Goal: Communication & Community: Answer question/provide support

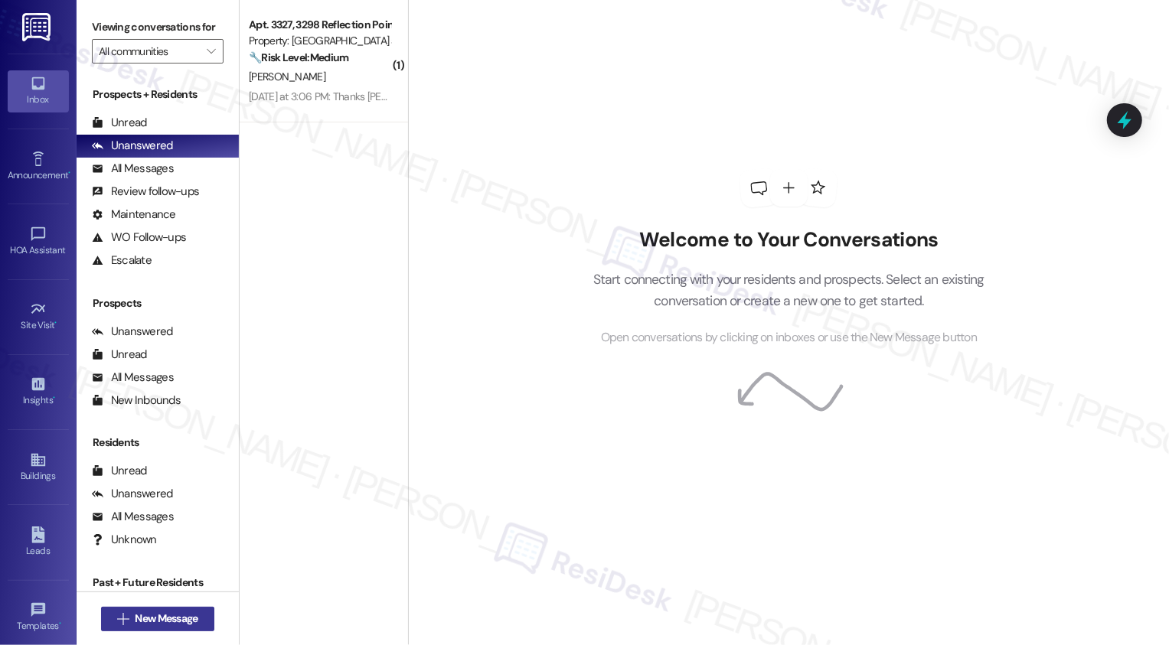
click at [149, 618] on span "New Message" at bounding box center [166, 619] width 63 height 16
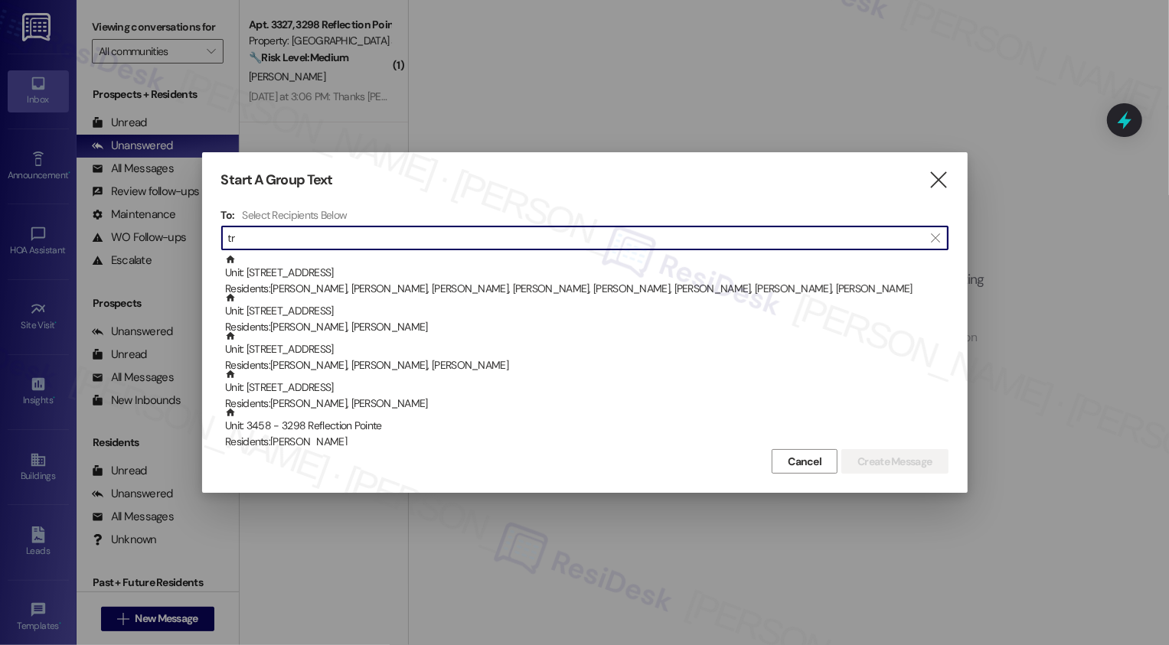
type input "t"
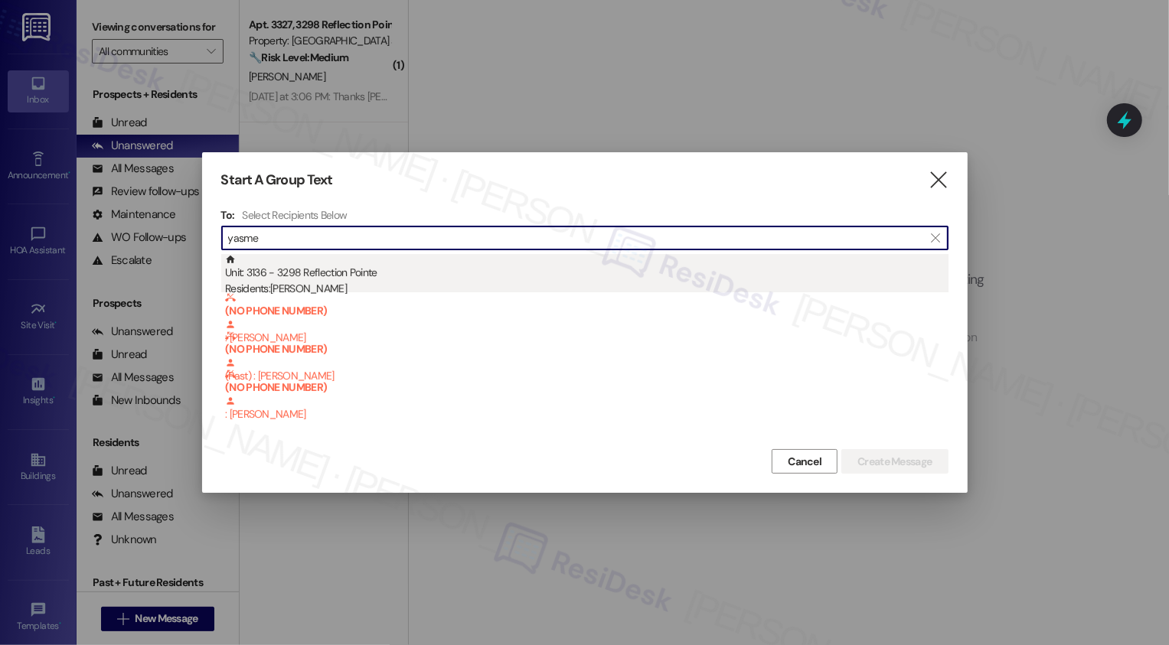
type input "yasme"
click at [309, 280] on div "Unit: 3136 - 3298 Reflection Pointe Residents: [PERSON_NAME]" at bounding box center [586, 276] width 723 height 44
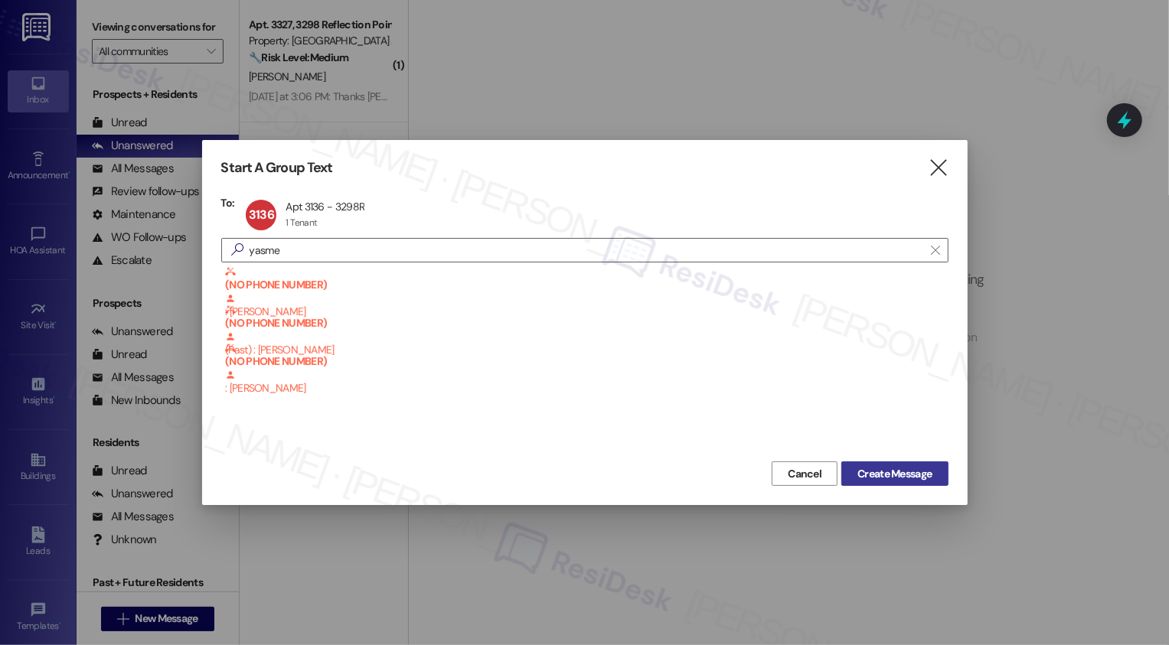
click at [921, 473] on span "Create Message" at bounding box center [894, 474] width 74 height 16
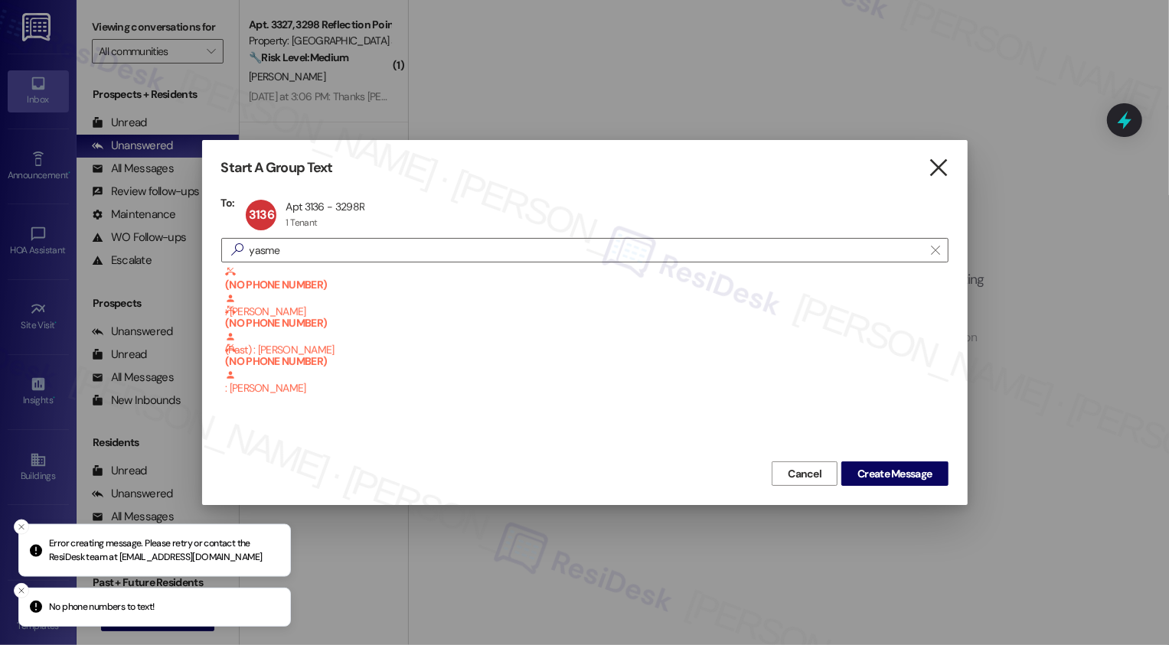
click at [936, 167] on icon "" at bounding box center [938, 168] width 21 height 16
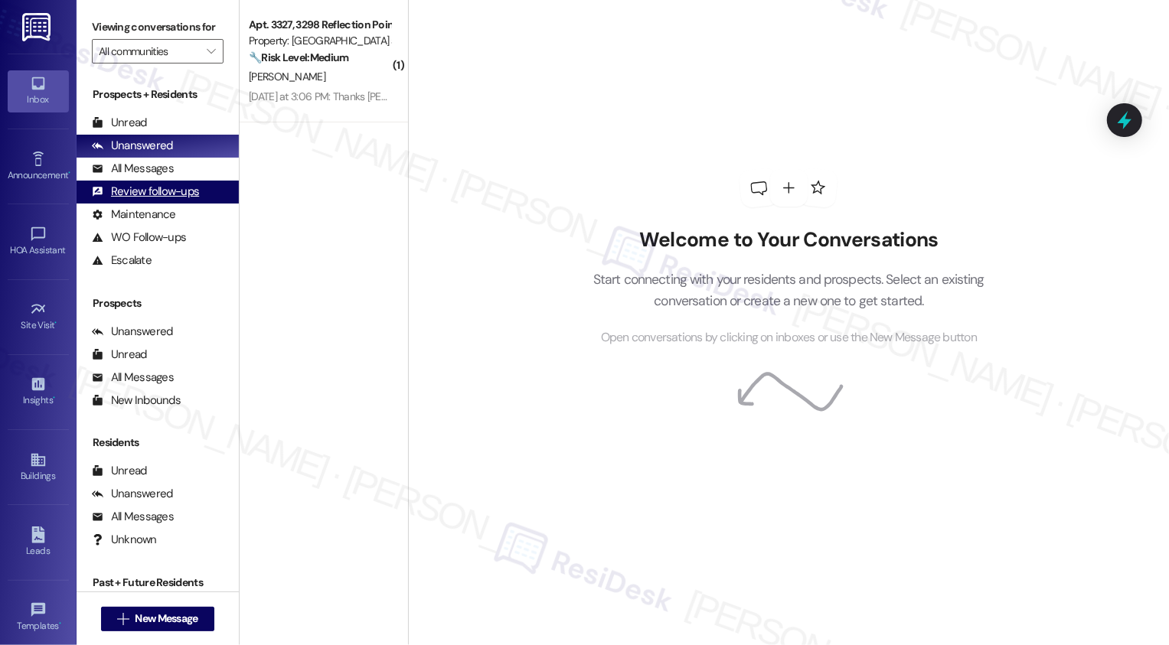
click at [137, 200] on div "Review follow-ups" at bounding box center [145, 192] width 107 height 16
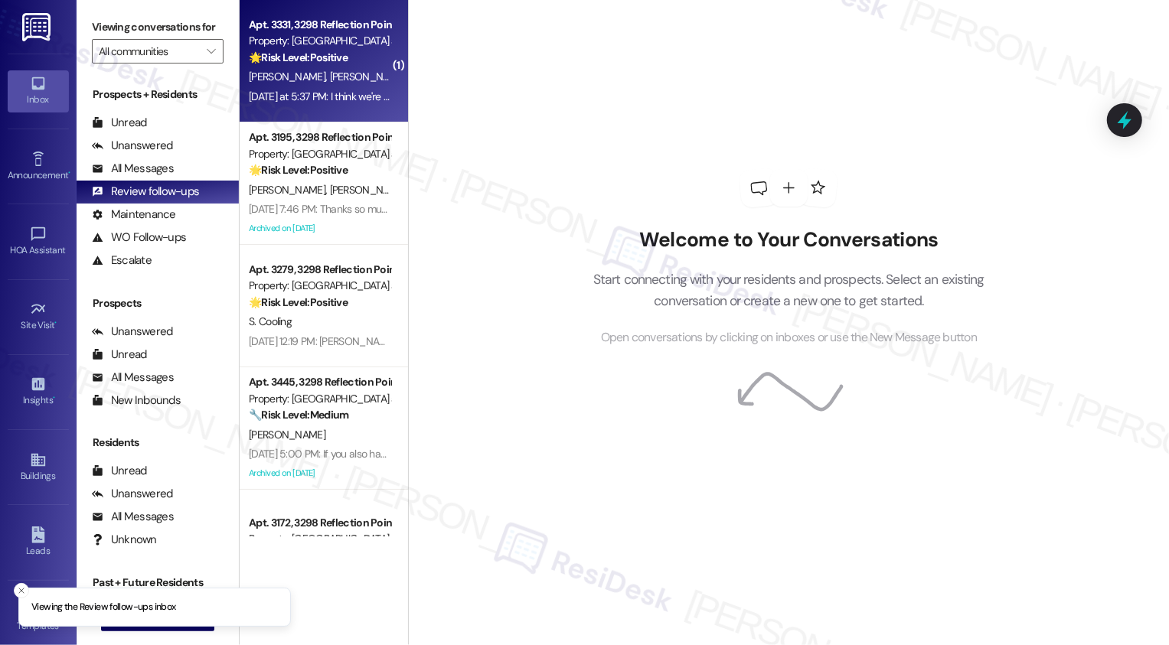
click at [270, 90] on div "[DATE] at 5:37 PM: I think we're still several months out but we do like living…" at bounding box center [596, 97] width 694 height 14
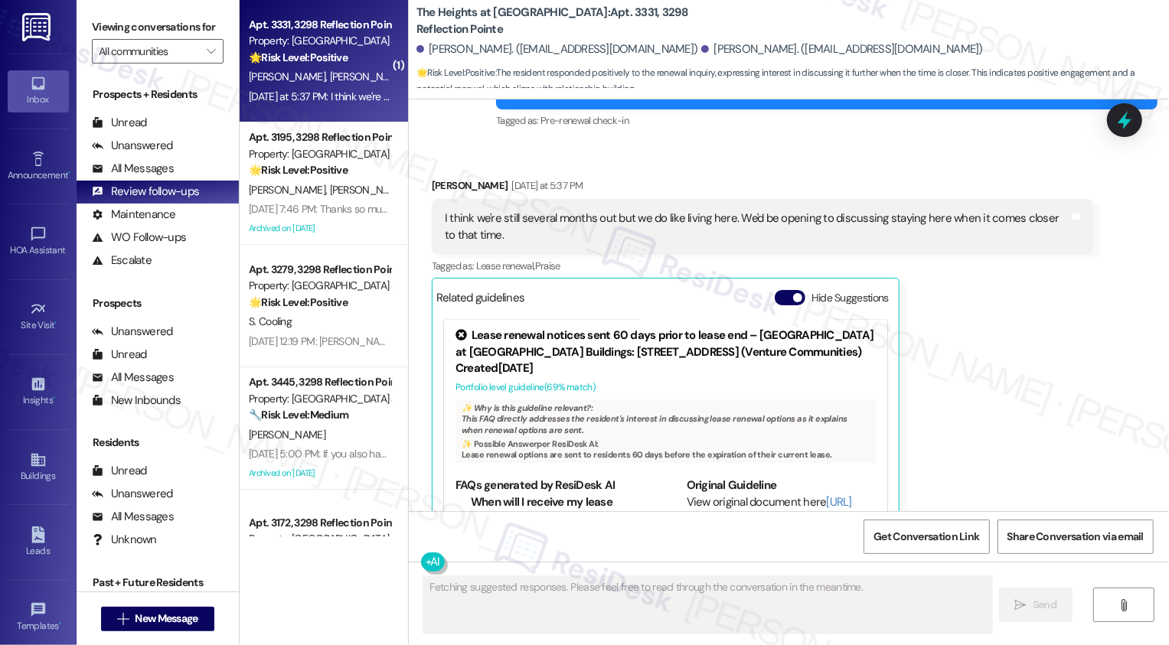
scroll to position [1874, 0]
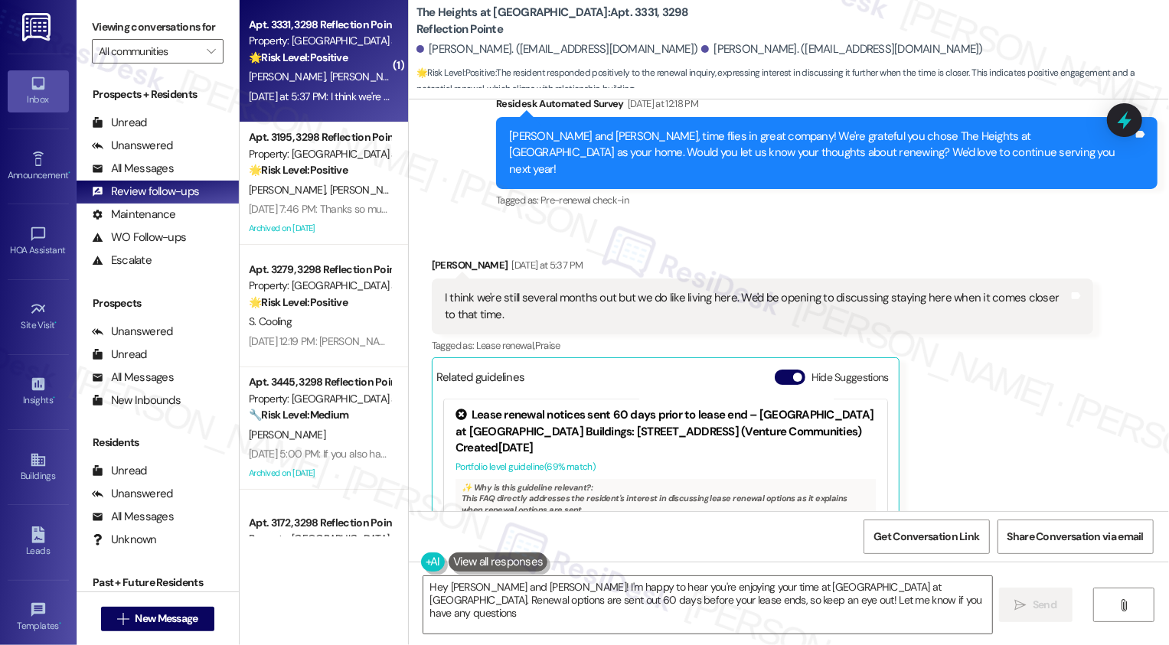
type textarea "Hey [PERSON_NAME] and [PERSON_NAME]! I'm happy to hear you're enjoying your tim…"
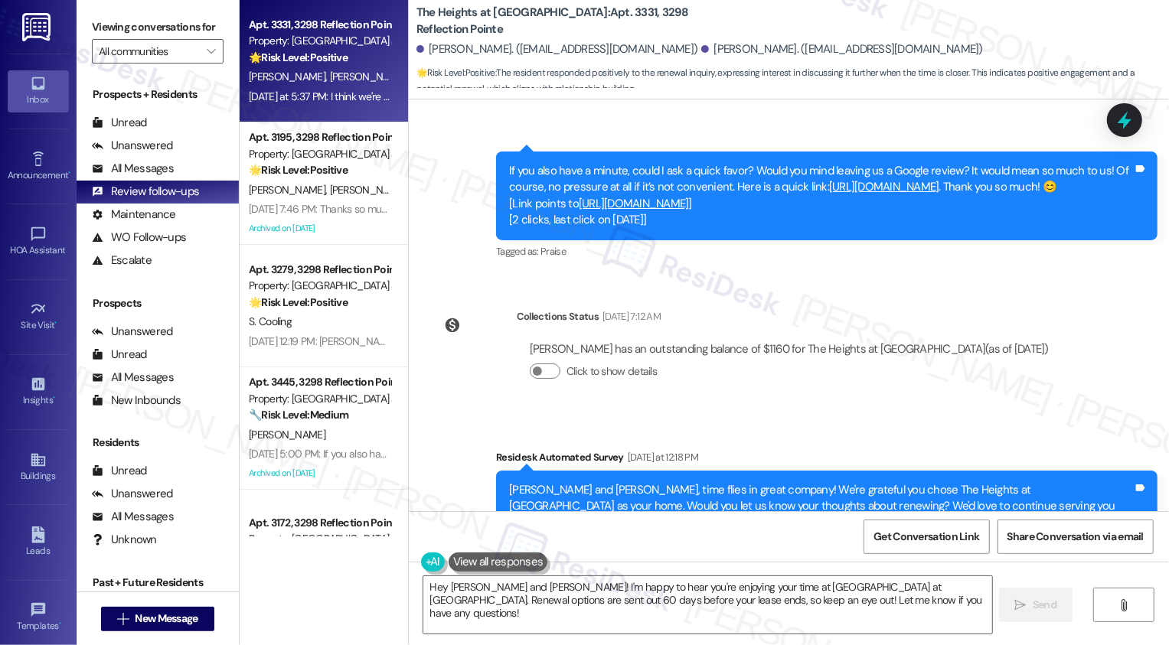
scroll to position [1476, 0]
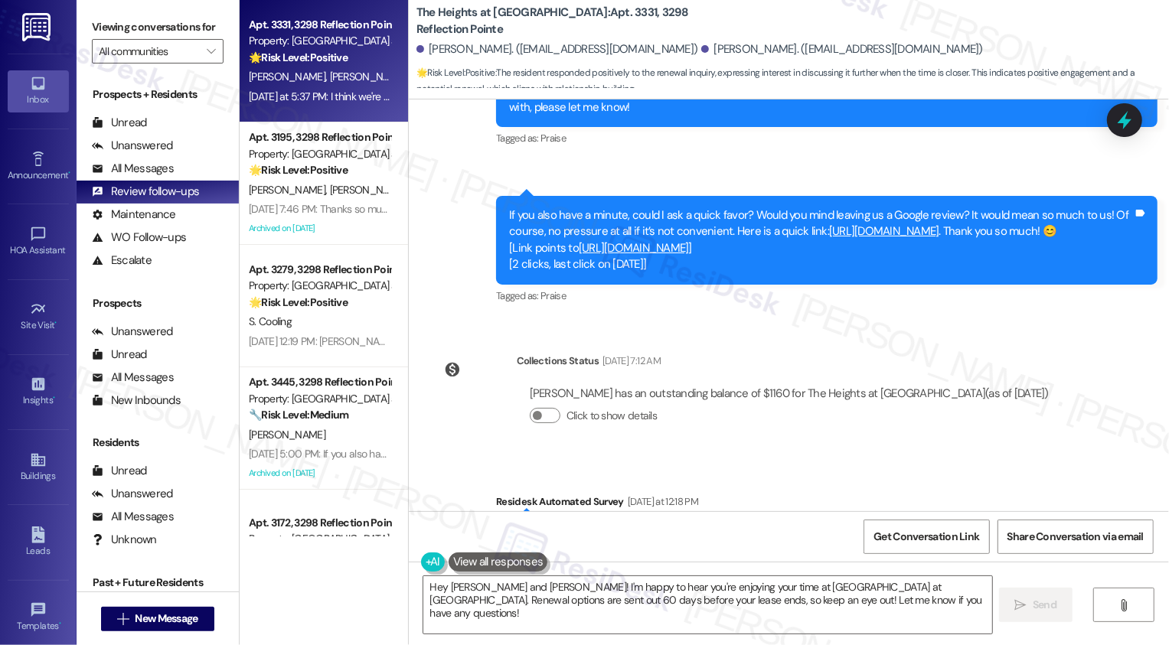
click at [669, 256] on link "[URL][DOMAIN_NAME]" at bounding box center [634, 247] width 110 height 15
click at [162, 619] on span "New Message" at bounding box center [166, 619] width 63 height 16
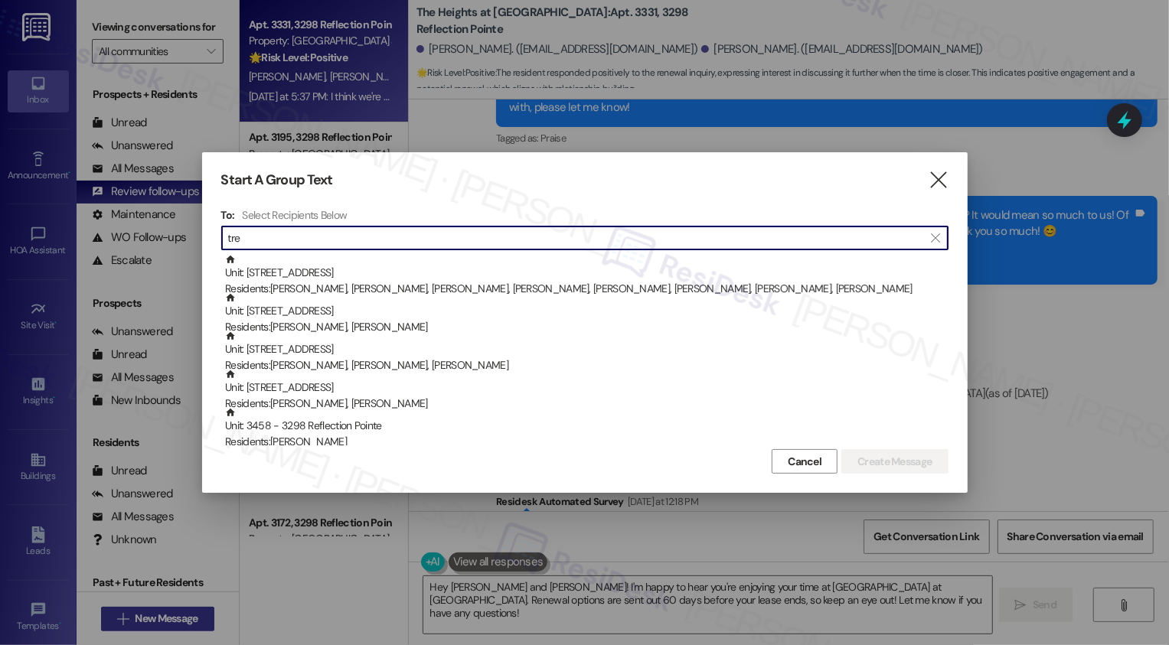
type input "tree"
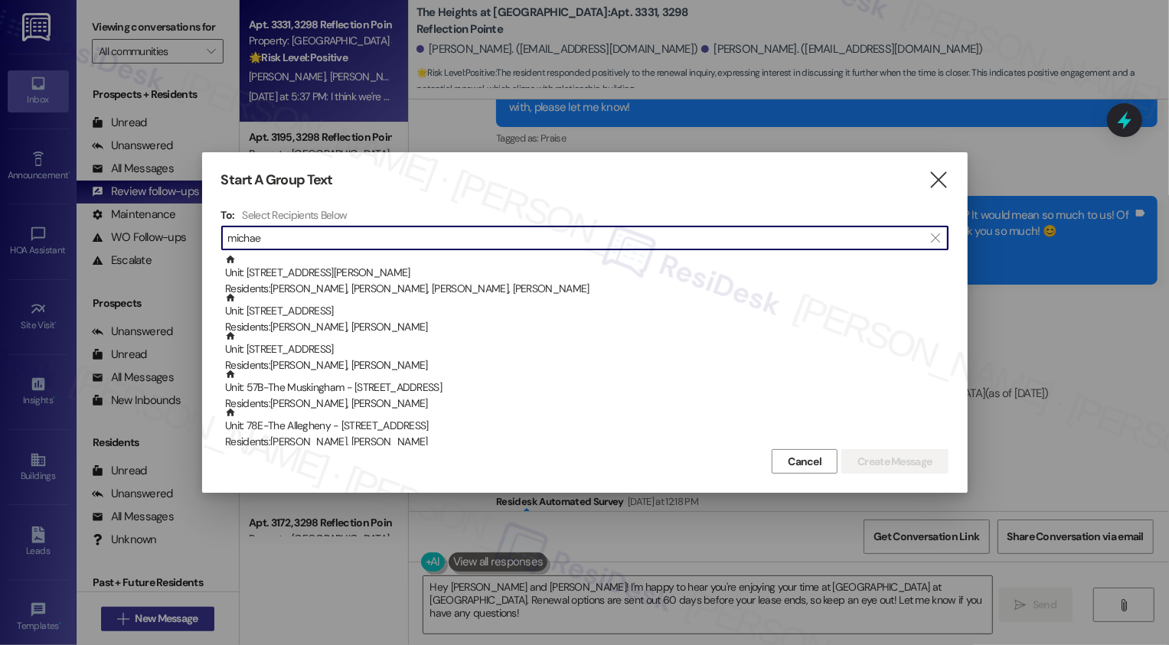
type input "[PERSON_NAME]"
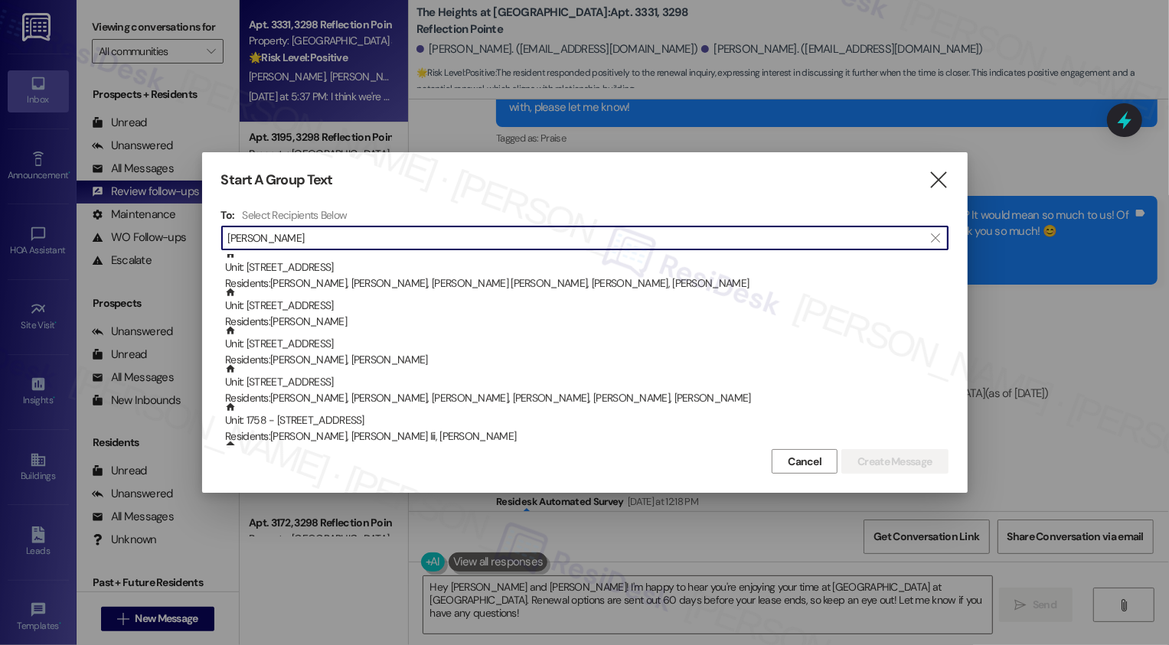
scroll to position [468, 0]
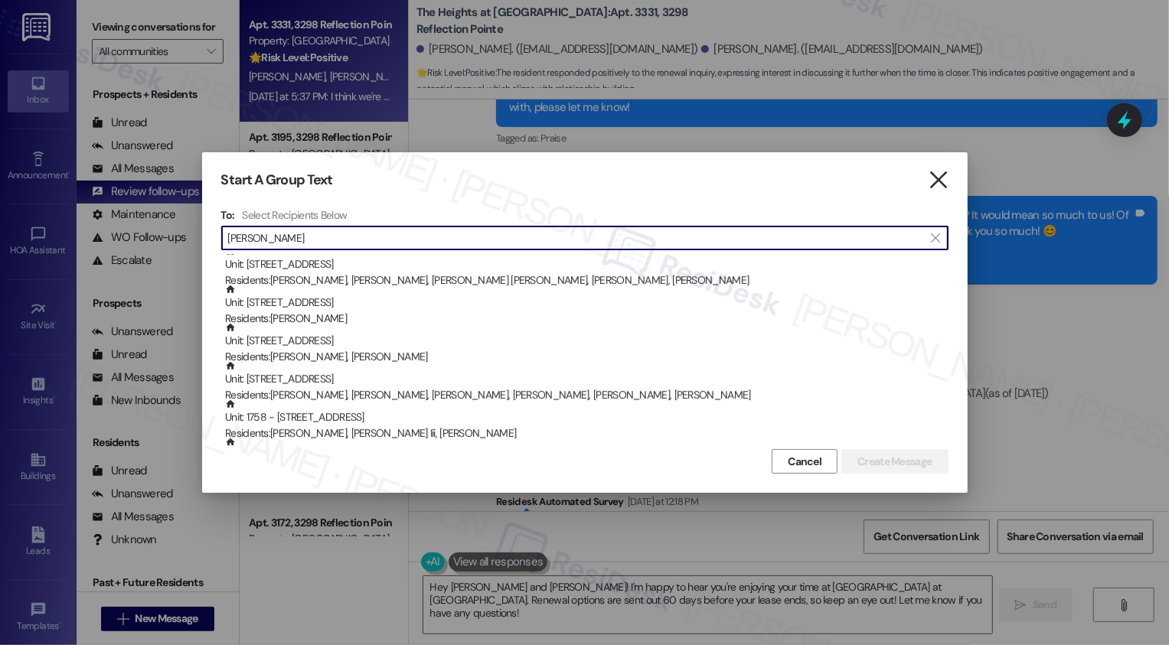
click at [940, 177] on icon "" at bounding box center [938, 180] width 21 height 16
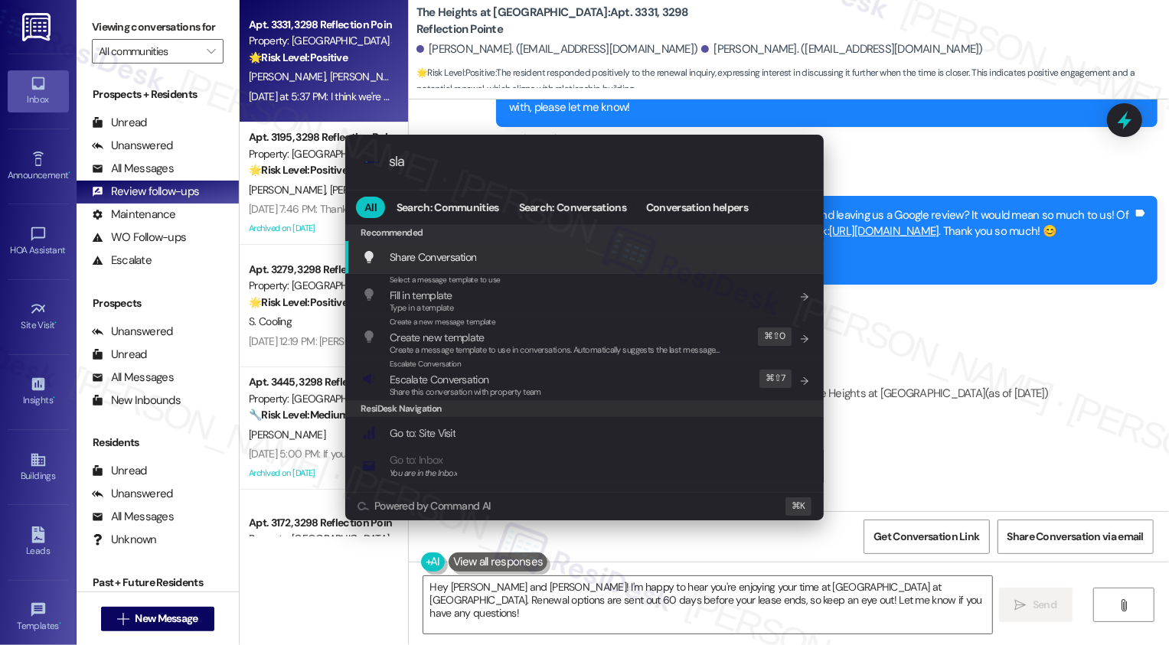
type input "sla"
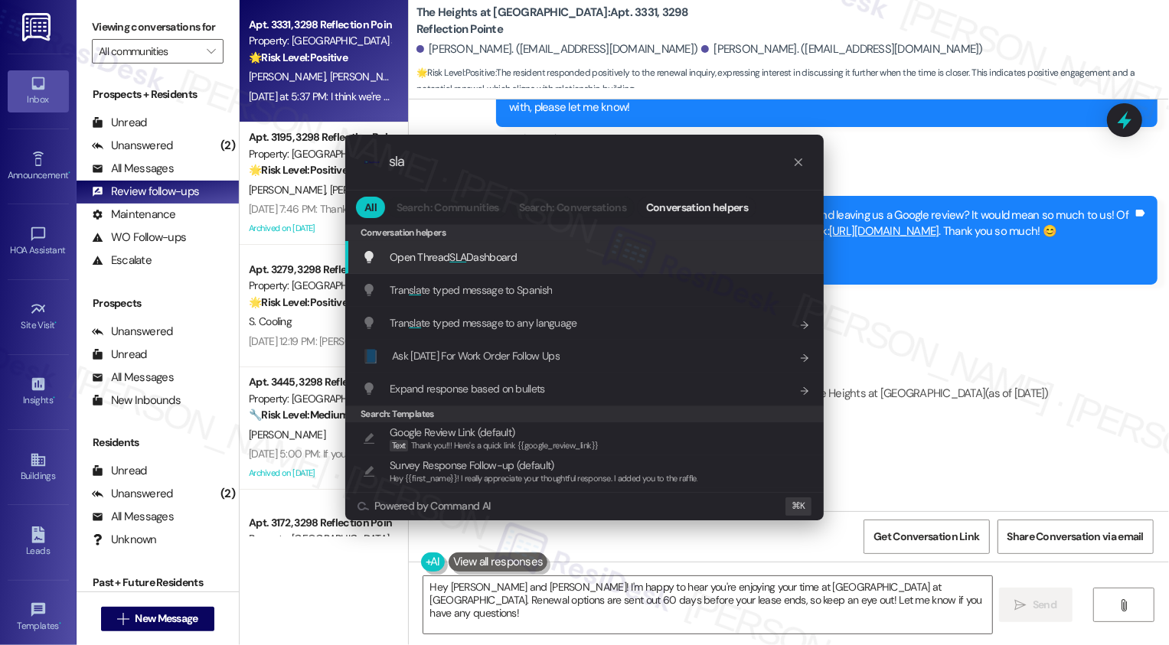
click at [797, 158] on icon "progress bar" at bounding box center [798, 162] width 12 height 12
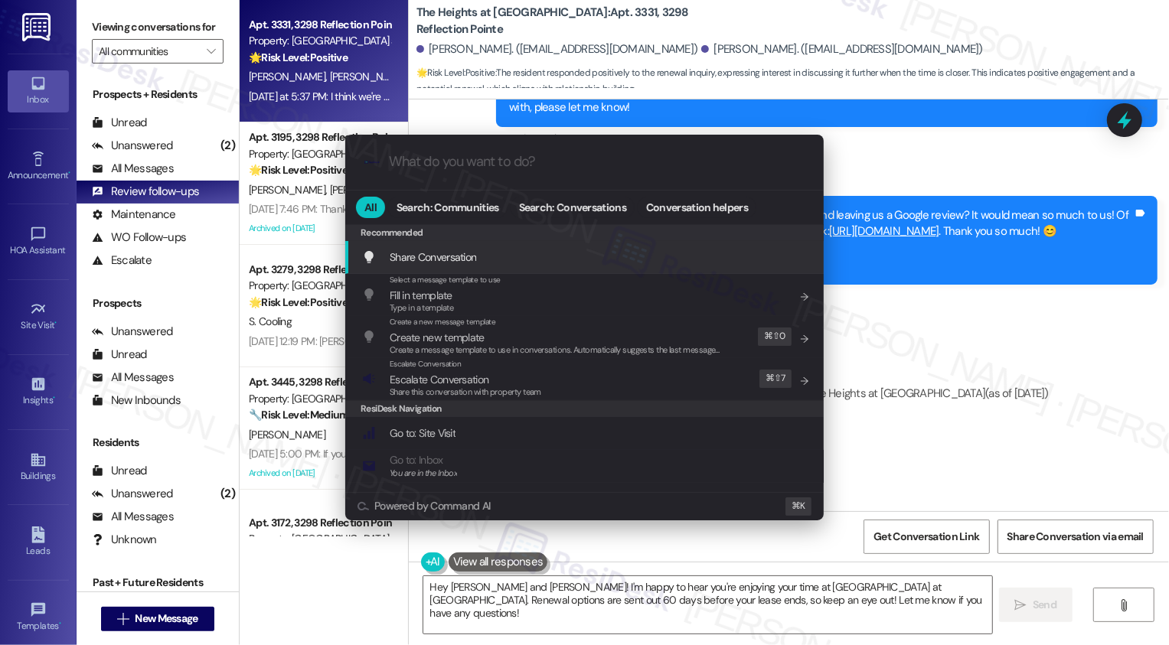
click at [161, 162] on div ".cls-1{fill:#0a055f;}.cls-2{fill:#0cc4c4;} resideskLogoBlueOrange All Search: C…" at bounding box center [584, 322] width 1169 height 645
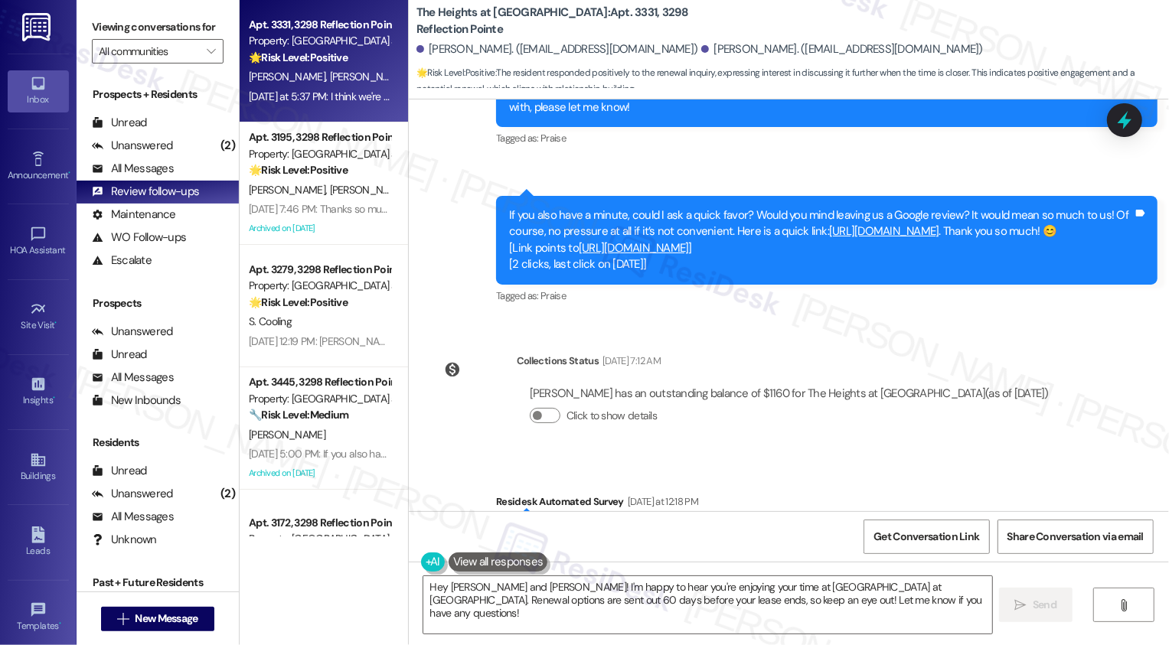
click at [161, 154] on div "Unanswered" at bounding box center [132, 146] width 81 height 16
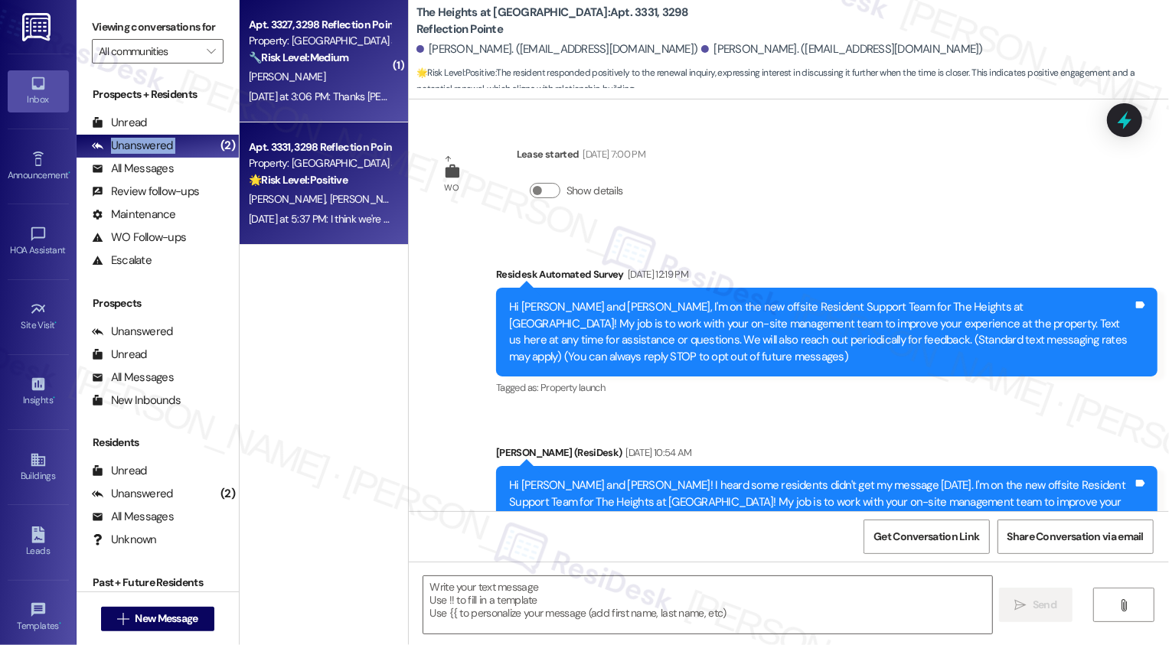
click at [249, 109] on div "Apt. 3327, 3298 Reflection Pointe Property: [GEOGRAPHIC_DATA] at [GEOGRAPHIC_DA…" at bounding box center [324, 61] width 168 height 122
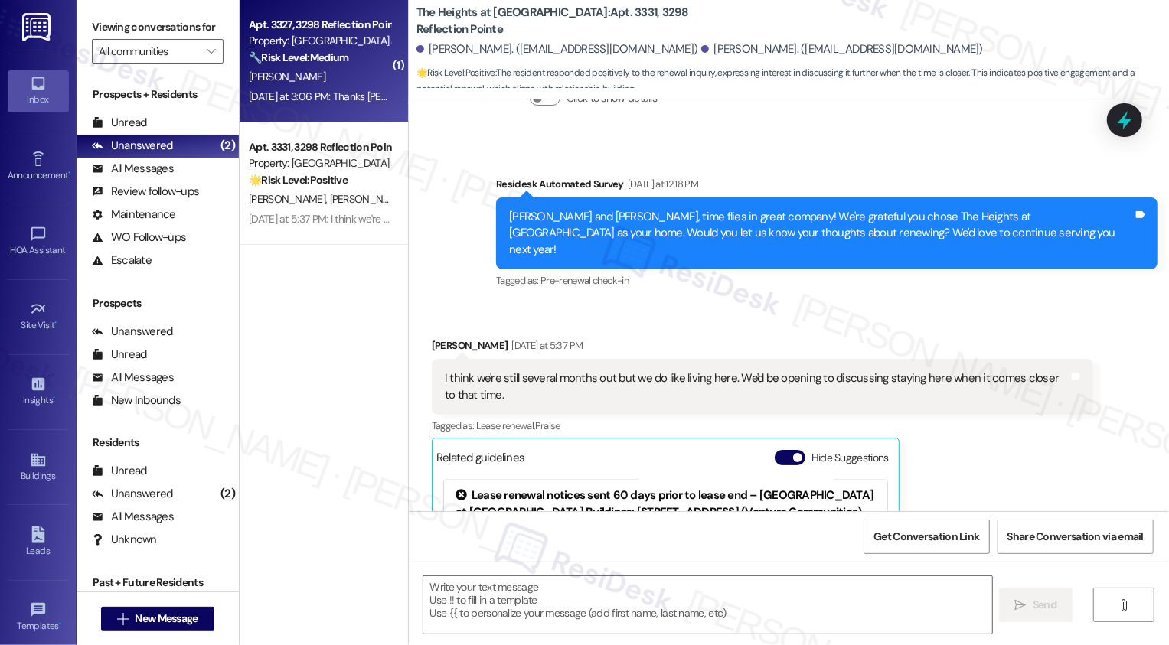
type textarea "Fetching suggested responses. Please feel free to read through the conversation…"
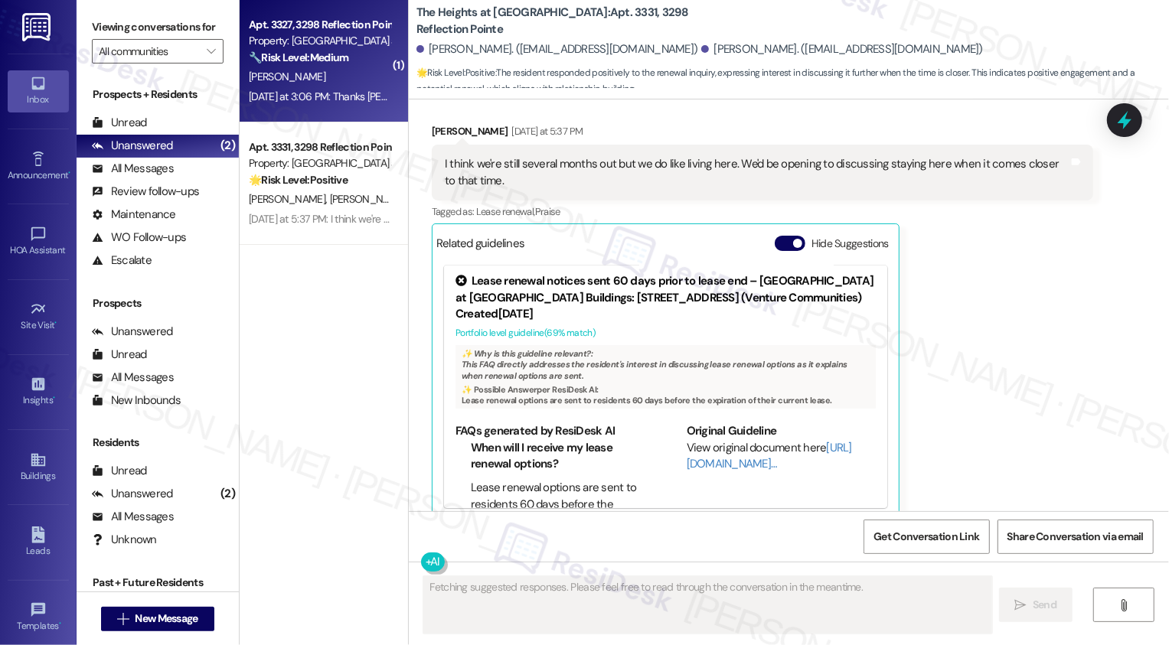
scroll to position [2028, 0]
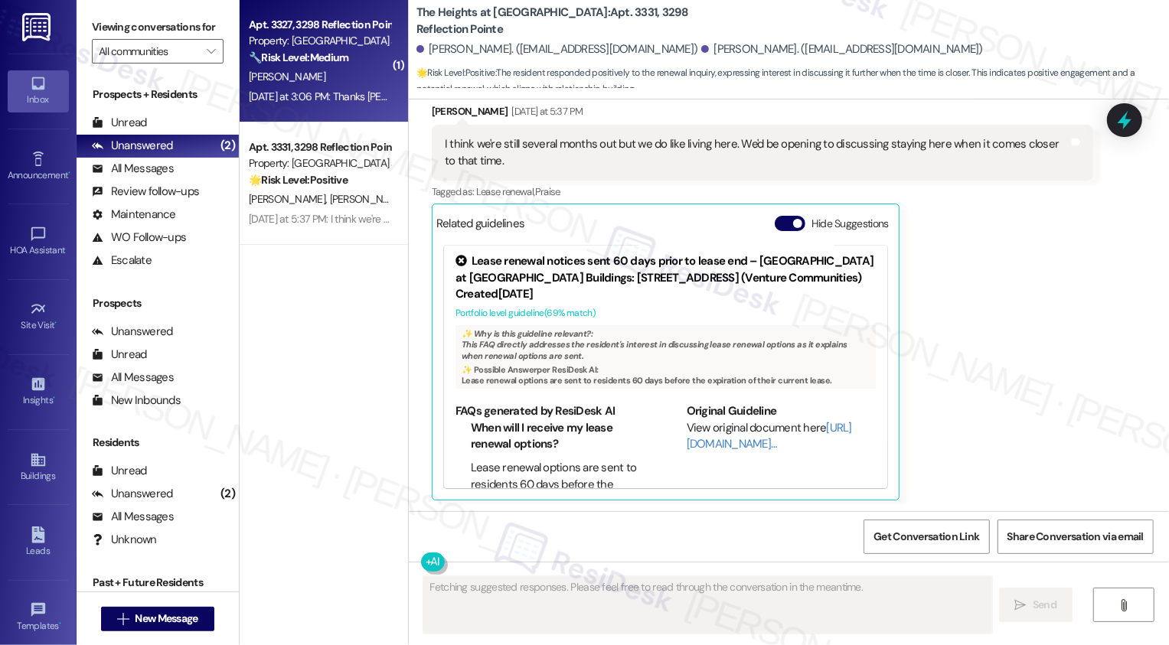
click at [277, 100] on div "[DATE] at 3:06 PM: Thanks [PERSON_NAME]! I will do that. [DATE] at 3:06 PM: Tha…" at bounding box center [376, 97] width 254 height 14
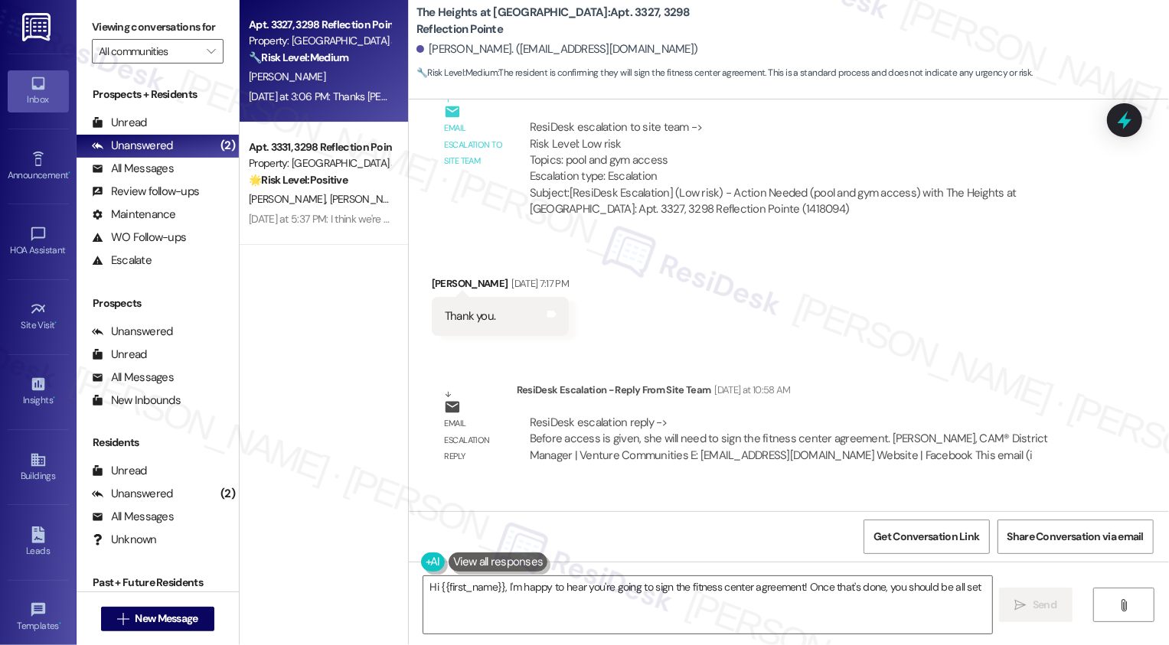
scroll to position [1846, 0]
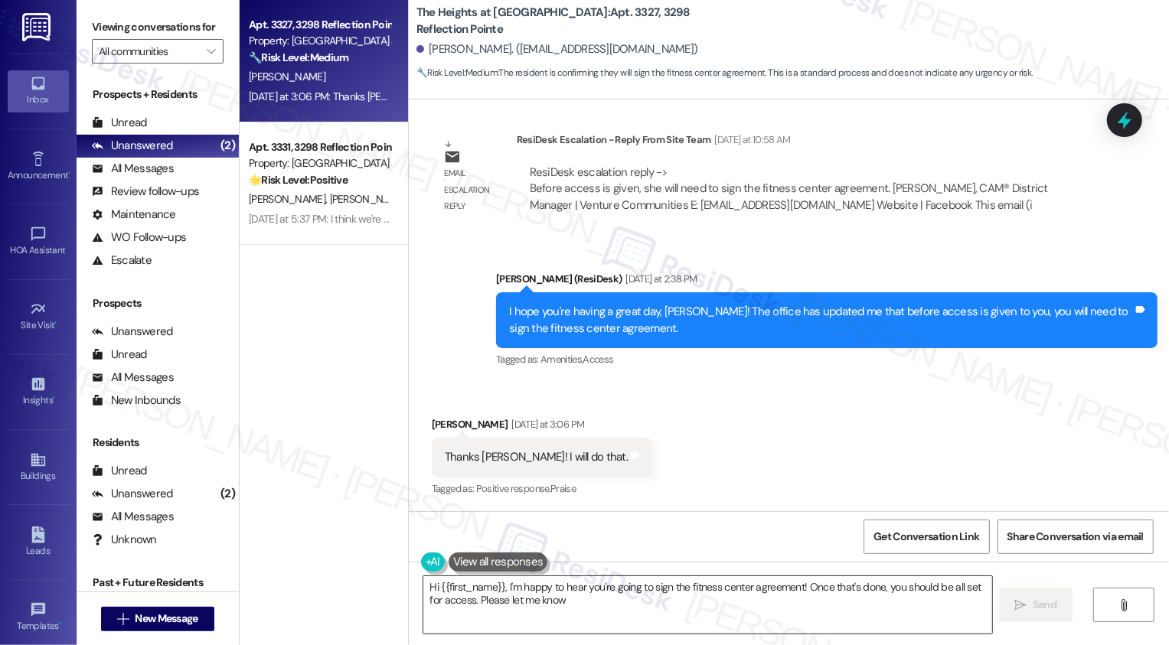
click at [547, 595] on textarea "Hi {{first_name}}, I'm happy to hear you're going to sign the fitness center ag…" at bounding box center [707, 605] width 569 height 57
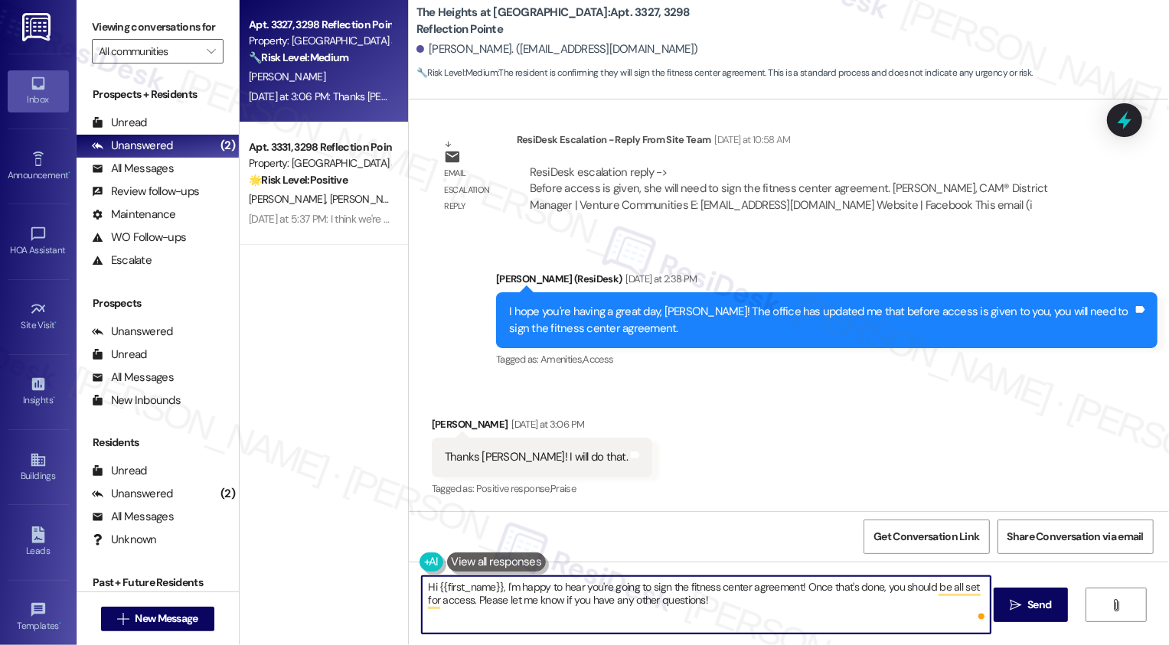
click at [657, 615] on textarea "Hi {{first_name}}, I'm happy to hear you're going to sign the fitness center ag…" at bounding box center [706, 605] width 569 height 57
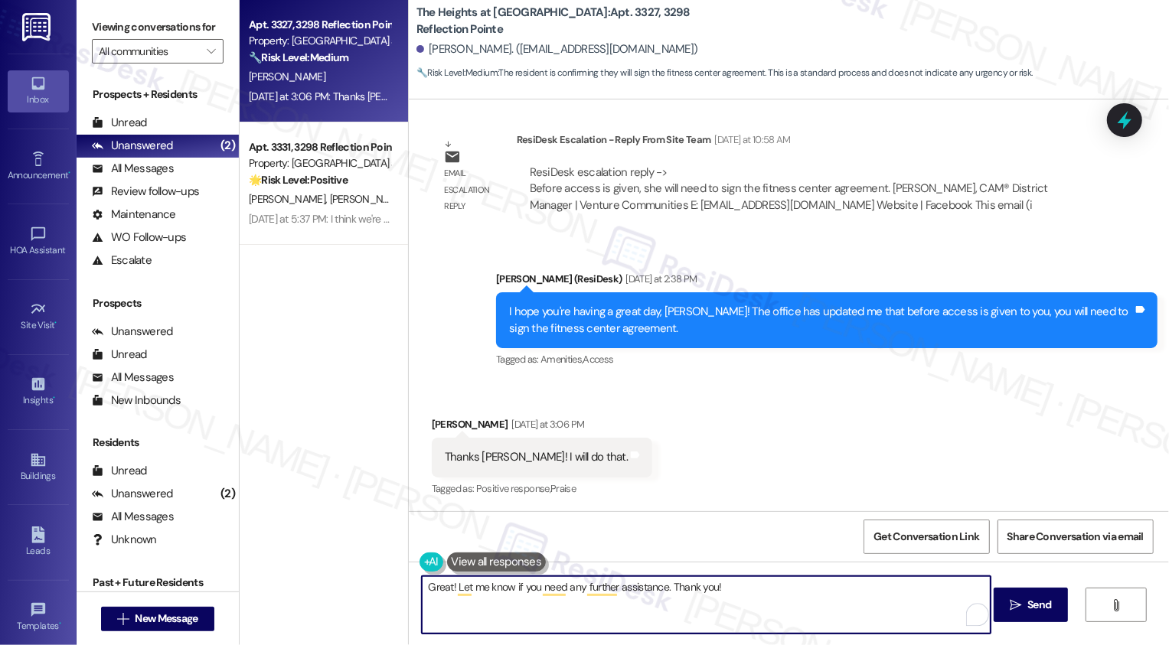
click at [590, 616] on textarea "Great! Let me know if you need any further assistance. Thank you!" at bounding box center [706, 605] width 569 height 57
type textarea "Great! Let me know if you need any further assistance. Have a great weekend!"
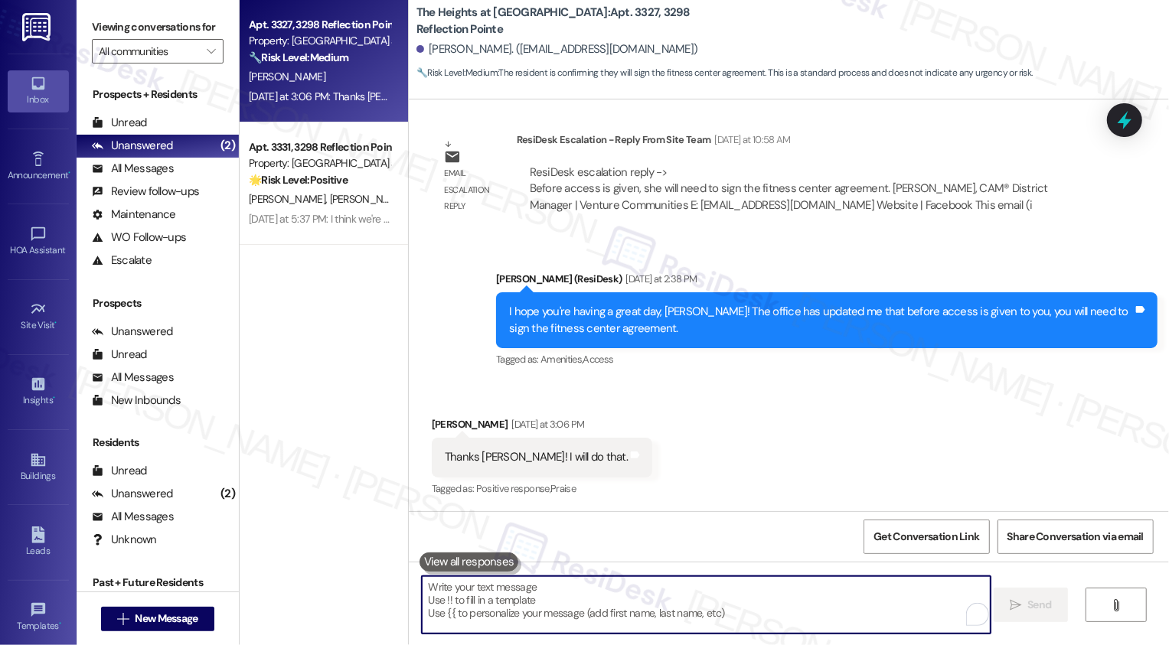
scroll to position [1952, 0]
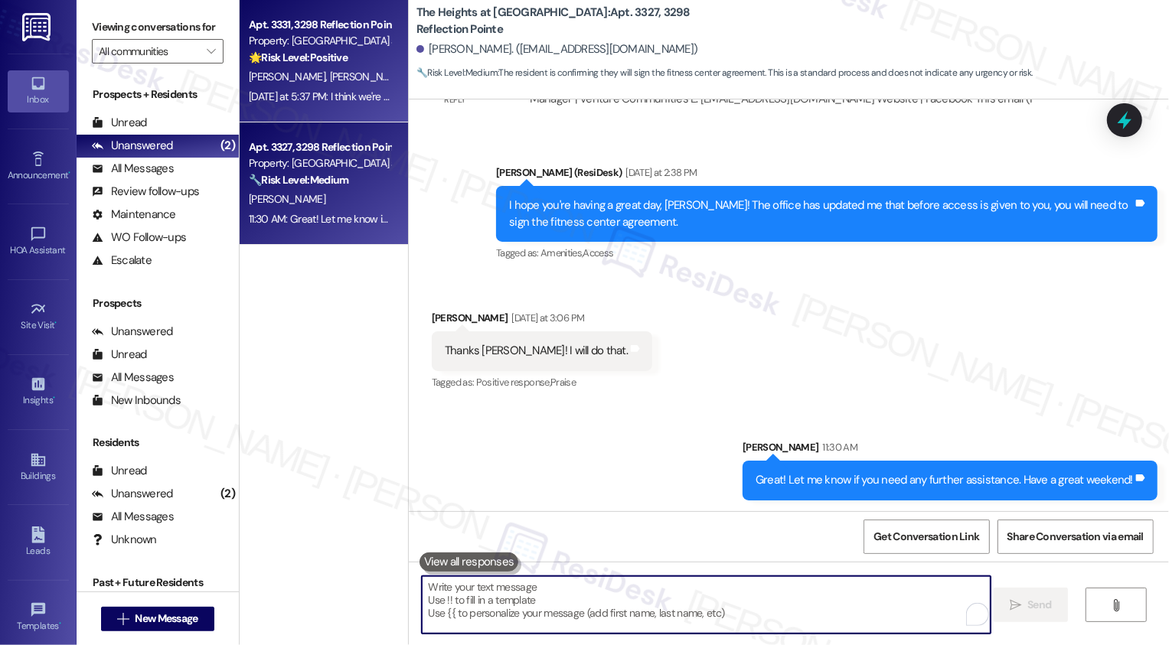
click at [309, 43] on div "Property: [GEOGRAPHIC_DATA] at [GEOGRAPHIC_DATA]" at bounding box center [320, 41] width 142 height 16
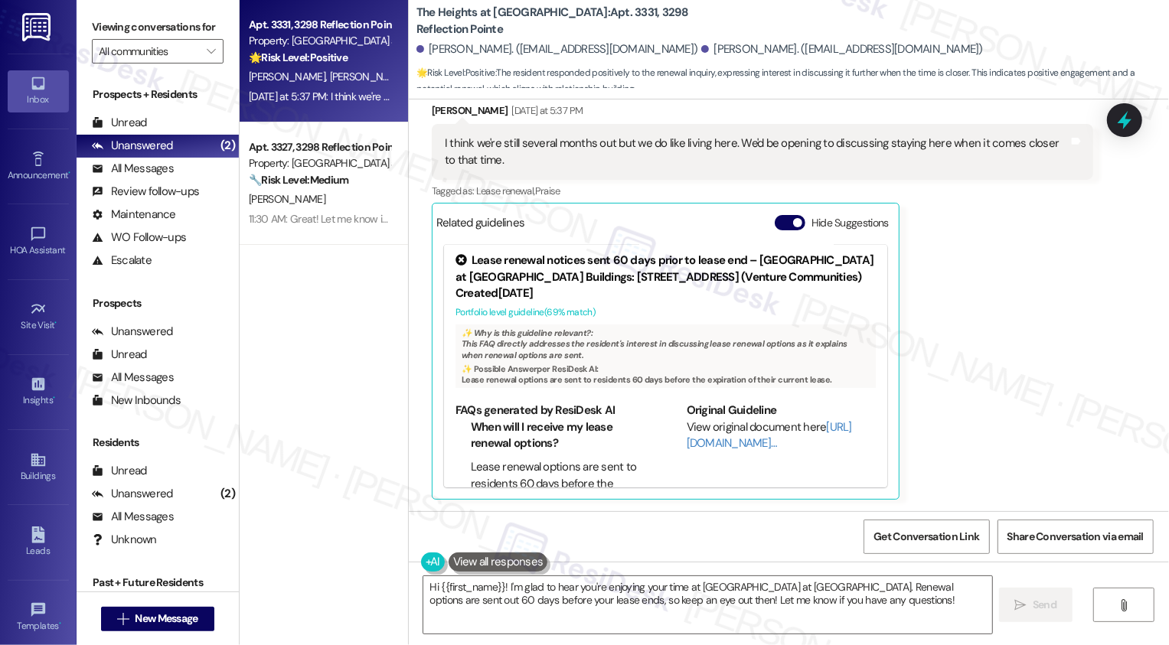
scroll to position [78, 0]
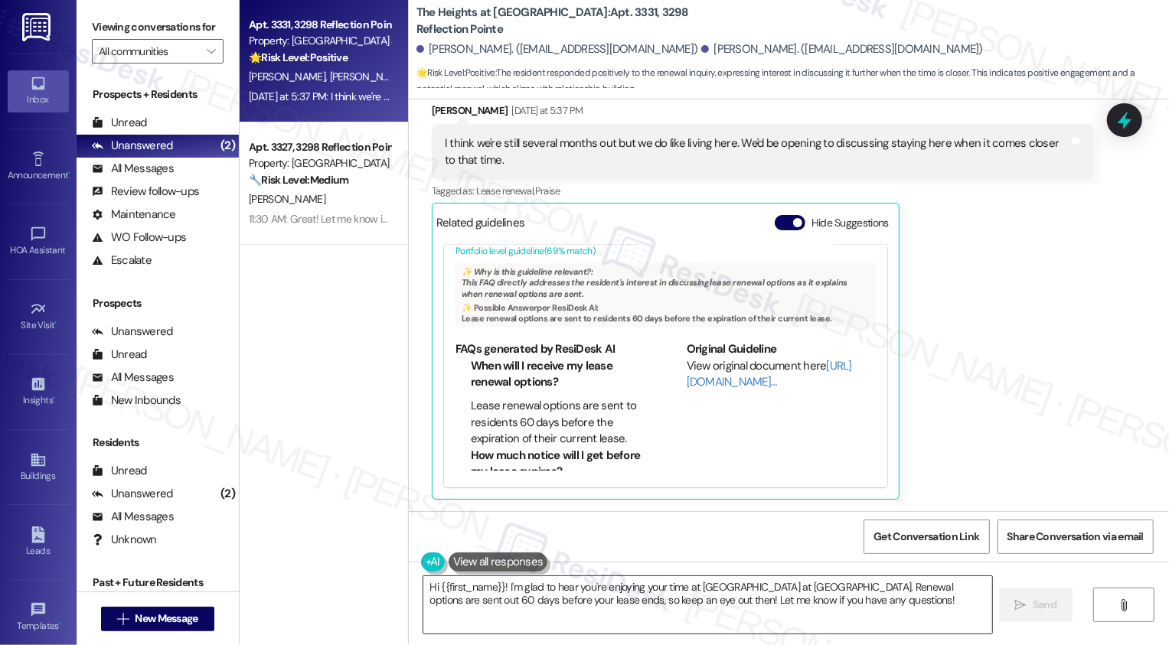
click at [616, 600] on textarea "Hi {{first_name}}! I'm glad to hear you're enjoying your time at [GEOGRAPHIC_DA…" at bounding box center [707, 605] width 569 height 57
click at [659, 600] on textarea "Hi {{first_name}}! I'm glad to hear you're enjoying your time at [GEOGRAPHIC_DA…" at bounding box center [707, 605] width 569 height 57
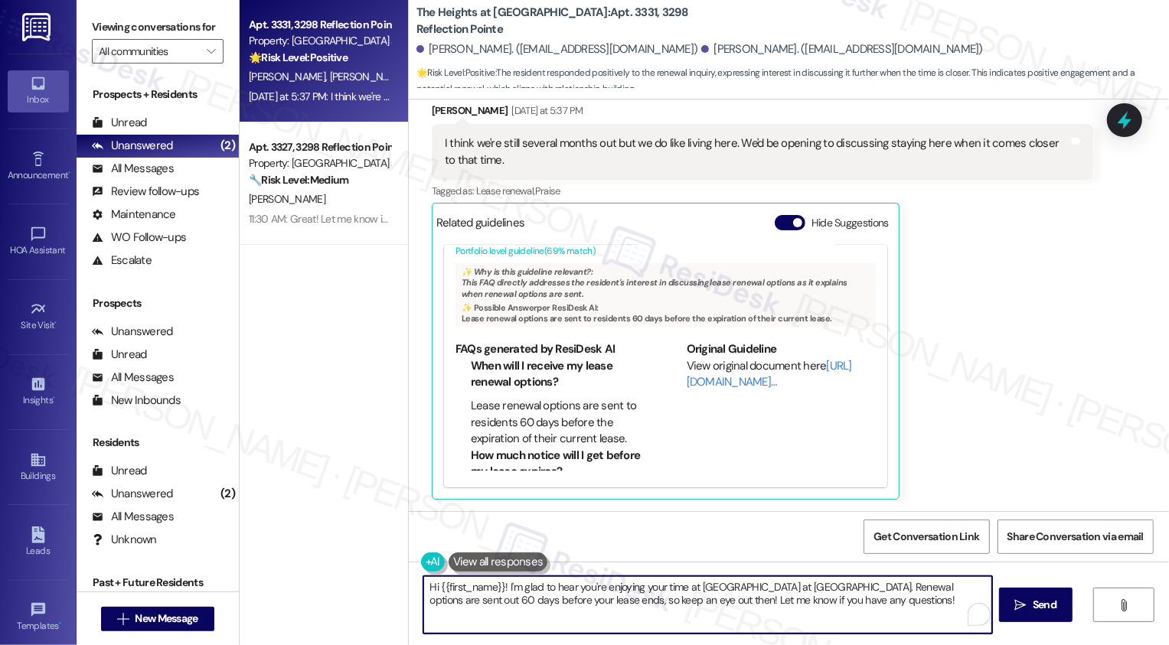
click at [777, 603] on textarea "Hi {{first_name}}! I'm glad to hear you're enjoying your time at [GEOGRAPHIC_DA…" at bounding box center [707, 605] width 569 height 57
click at [432, 109] on div "[PERSON_NAME] [DATE] at 5:37 PM" at bounding box center [762, 113] width 661 height 21
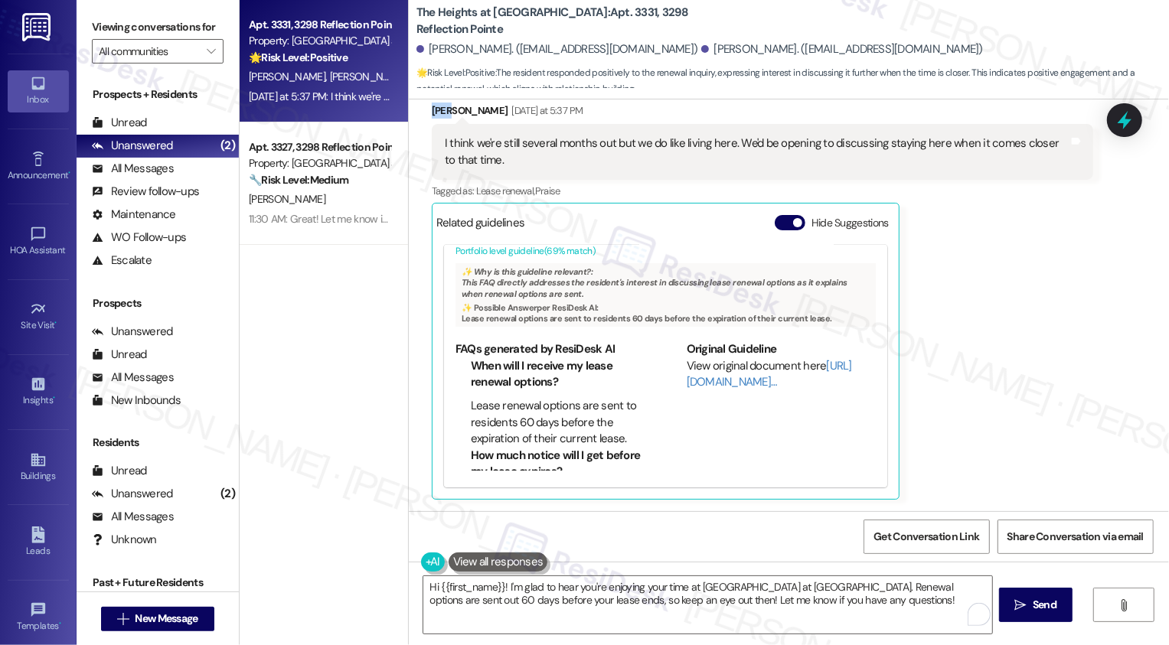
copy div "[PERSON_NAME]"
click at [456, 585] on textarea "Hi {{first_name}}! I'm glad to hear you're enjoying your time at [GEOGRAPHIC_DA…" at bounding box center [706, 605] width 569 height 57
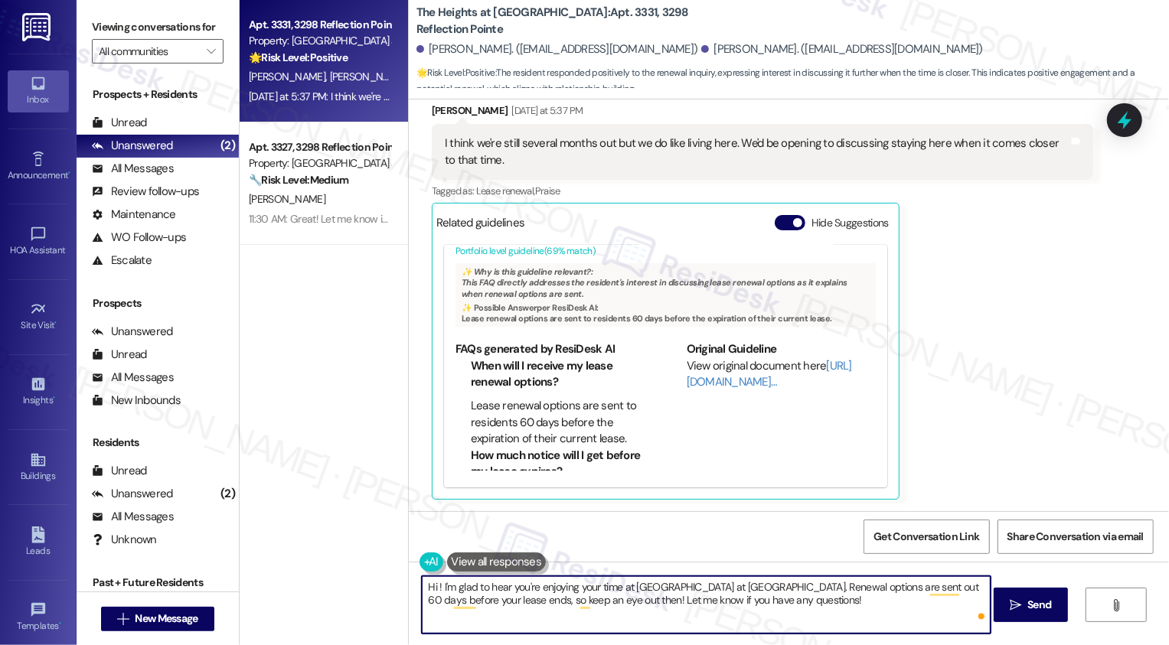
paste textarea "[PERSON_NAME]"
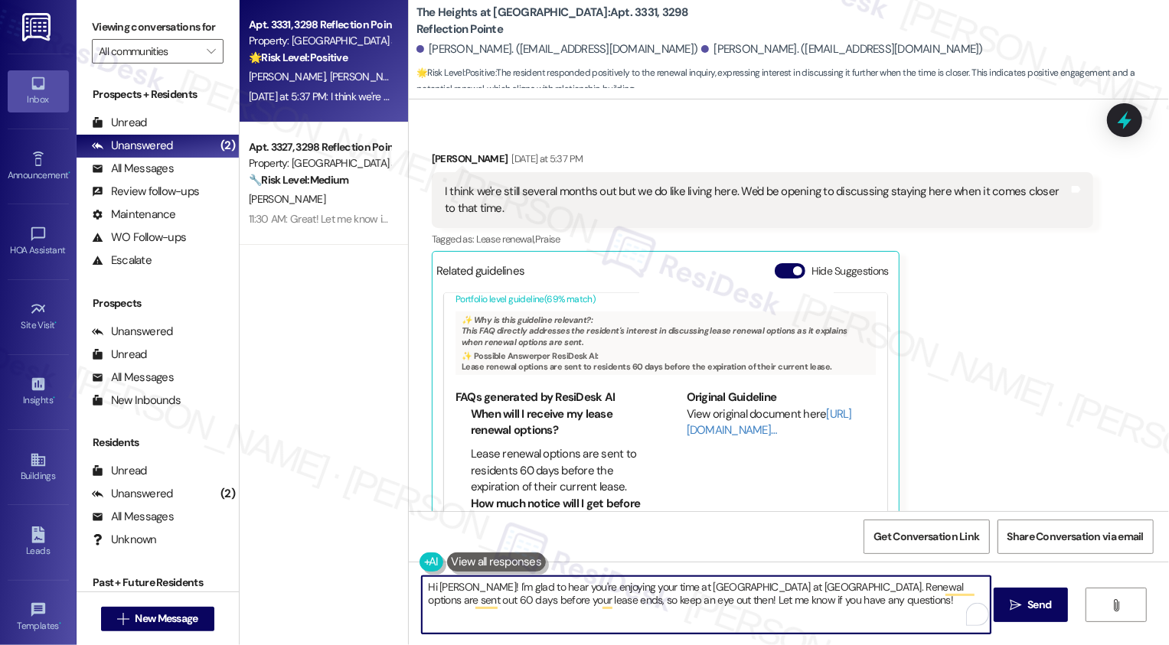
scroll to position [2029, 0]
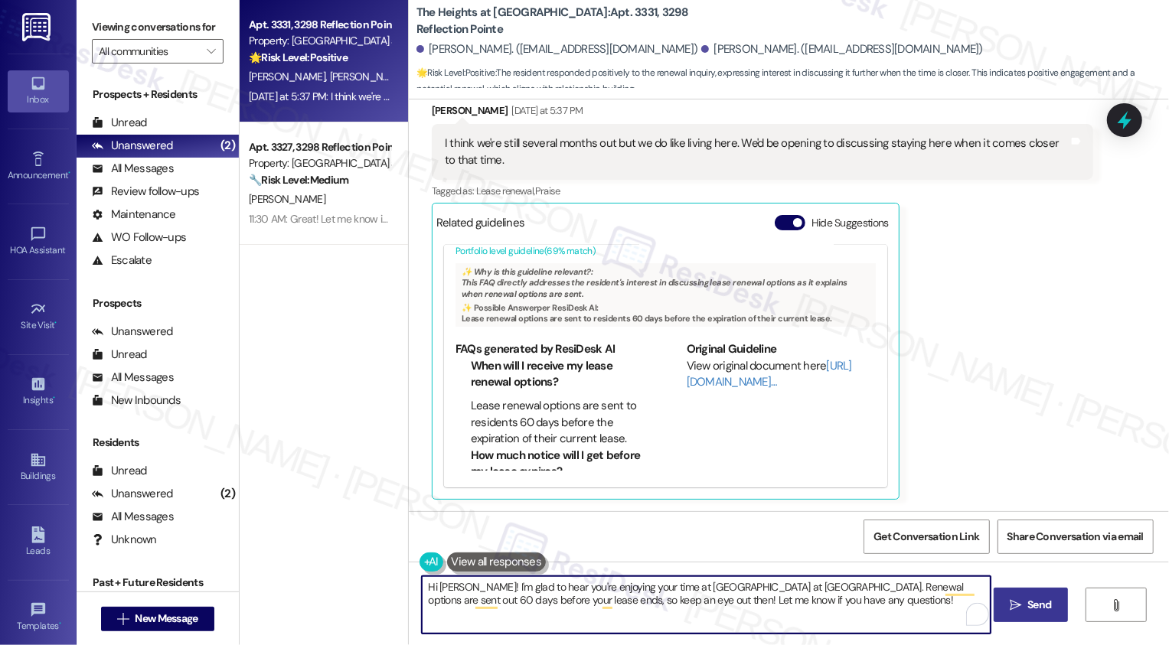
type textarea "Hi [PERSON_NAME]! I'm glad to hear you're enjoying your time at [GEOGRAPHIC_DAT…"
click at [1052, 609] on span "Send" at bounding box center [1039, 605] width 30 height 16
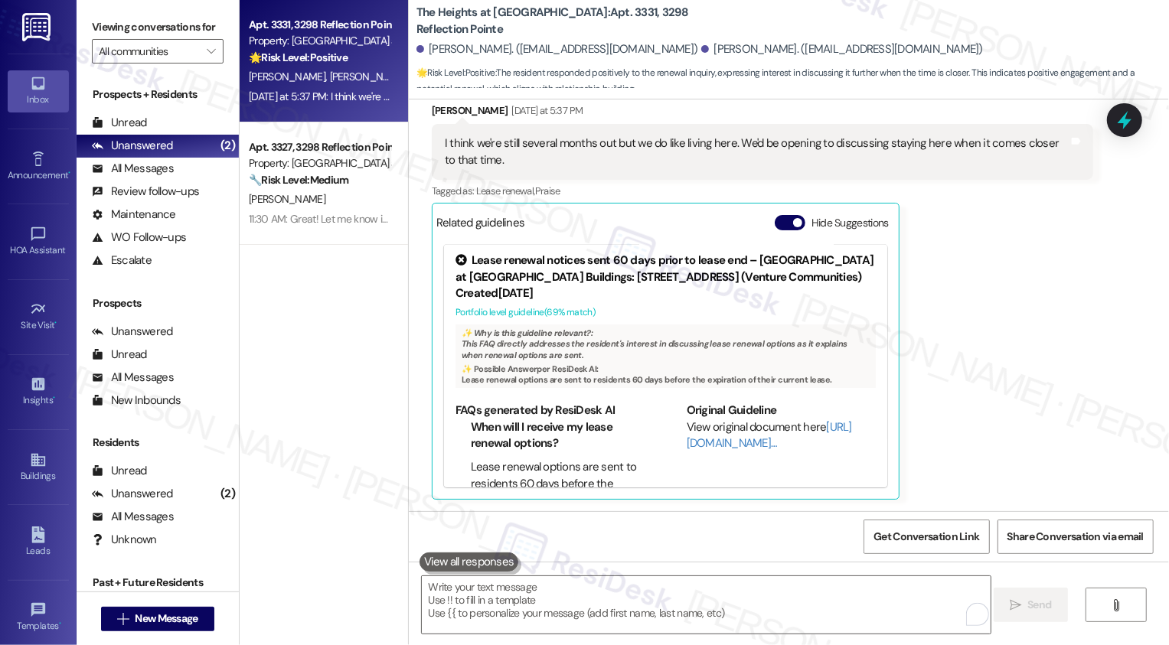
scroll to position [2028, 0]
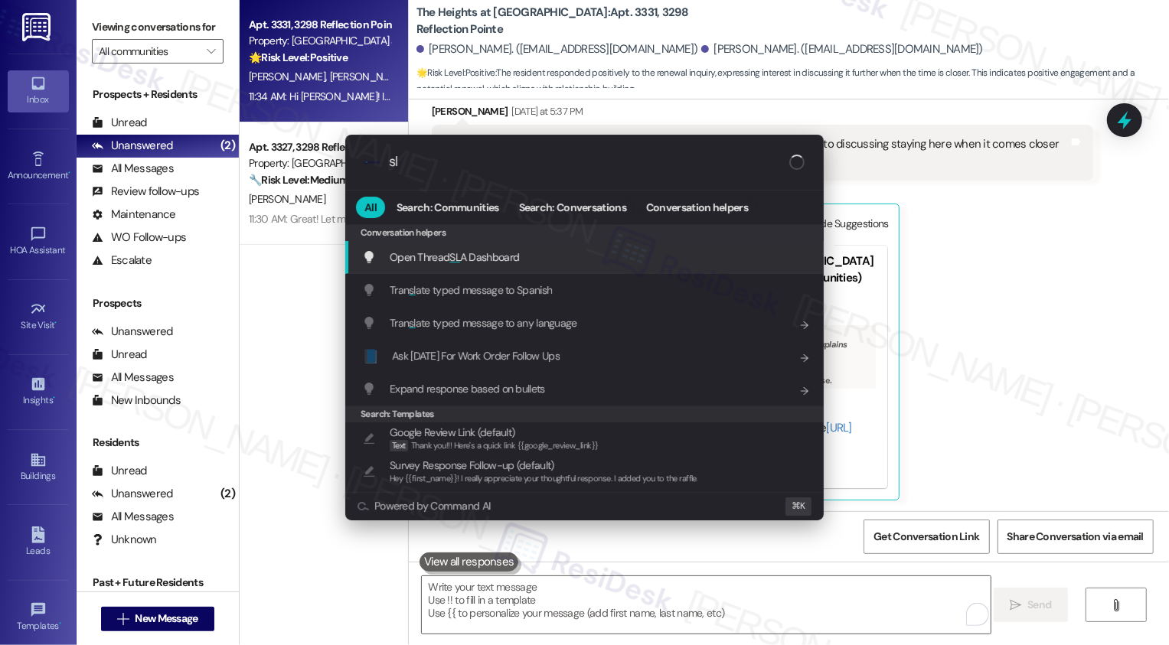
type input "sla"
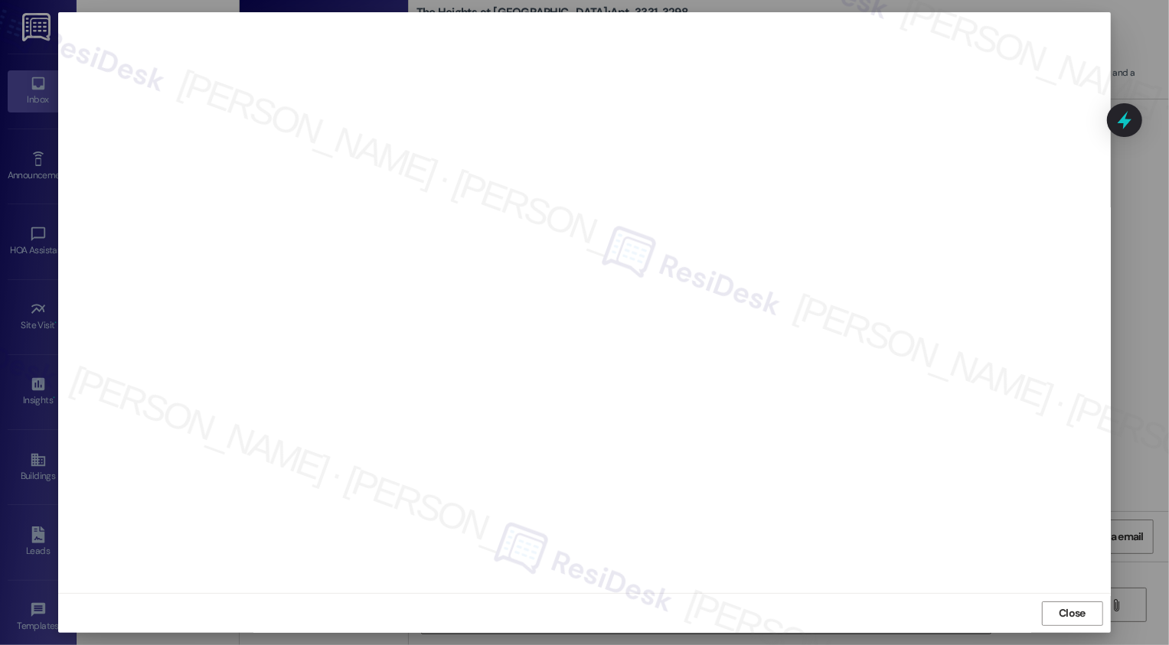
scroll to position [0, 0]
